Goal: Task Accomplishment & Management: Manage account settings

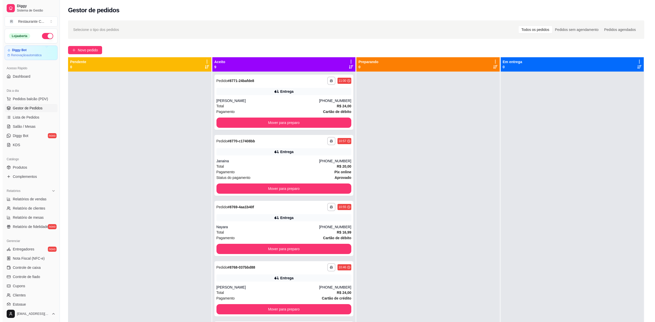
scroll to position [34, 0]
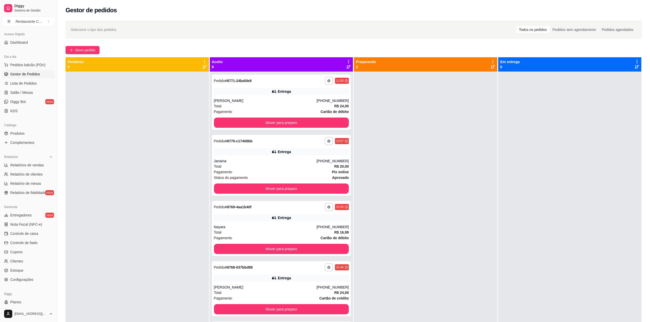
click at [30, 74] on span "Gestor de Pedidos" at bounding box center [25, 74] width 30 height 5
click at [33, 171] on link "Relatório de clientes" at bounding box center [28, 174] width 53 height 8
select select "30"
select select "HIGHEST_TOTAL_SPENT_WITH_ORDERS"
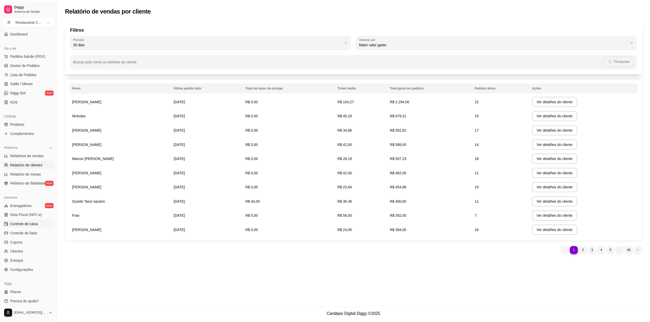
scroll to position [46, 0]
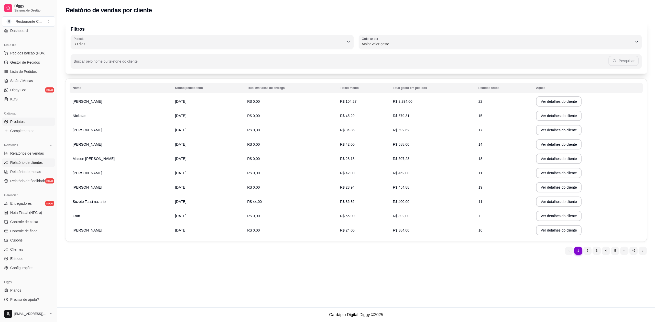
click at [23, 121] on span "Produtos" at bounding box center [17, 121] width 14 height 5
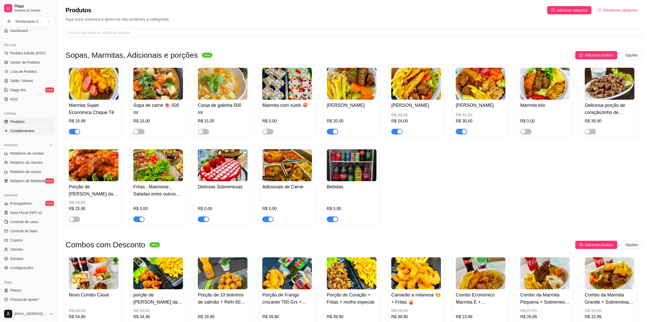
click at [27, 132] on span "Complementos" at bounding box center [22, 130] width 24 height 5
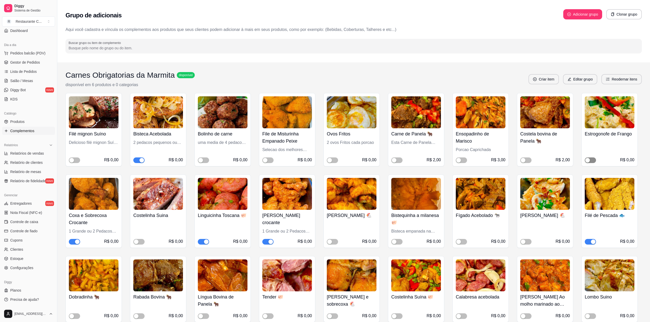
click at [591, 161] on span "button" at bounding box center [589, 161] width 11 height 6
